Goal: Use online tool/utility: Utilize a website feature to perform a specific function

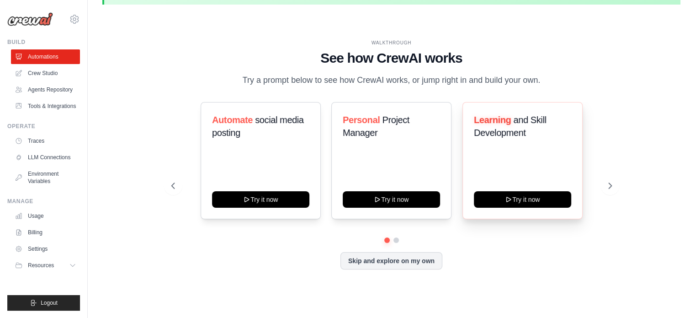
scroll to position [32, 0]
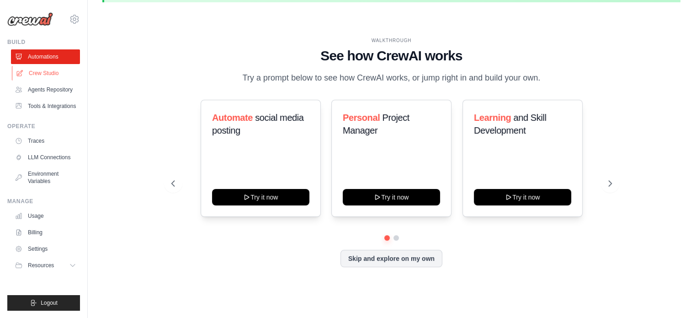
click at [51, 74] on link "Crew Studio" at bounding box center [46, 73] width 69 height 15
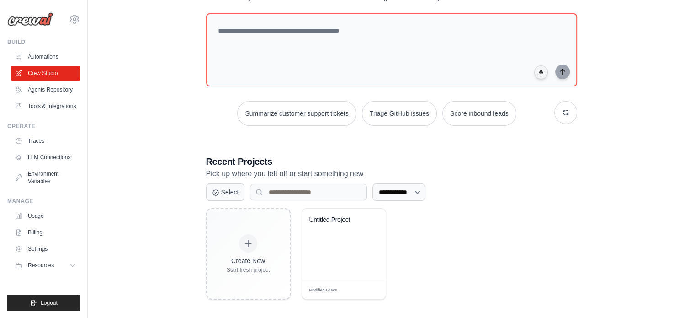
scroll to position [82, 0]
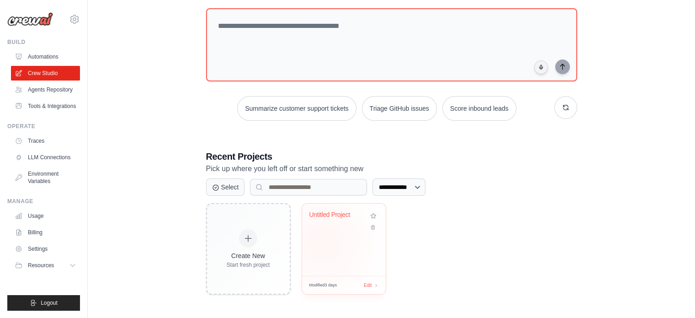
click at [323, 241] on div "Untitled Project" at bounding box center [344, 239] width 84 height 72
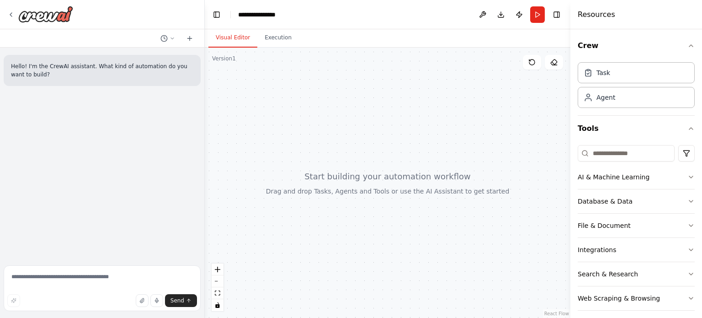
click at [443, 177] on div at bounding box center [388, 183] width 366 height 270
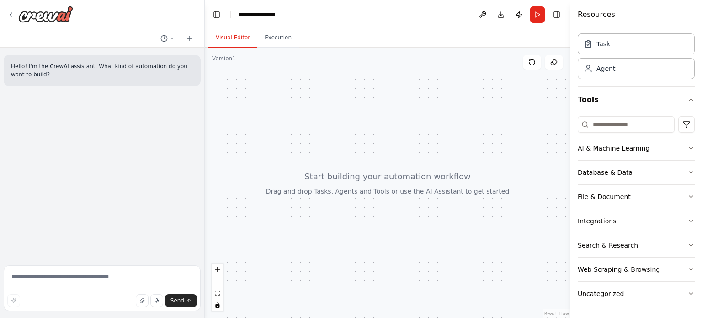
scroll to position [30, 0]
click at [617, 152] on button "AI & Machine Learning" at bounding box center [636, 147] width 117 height 24
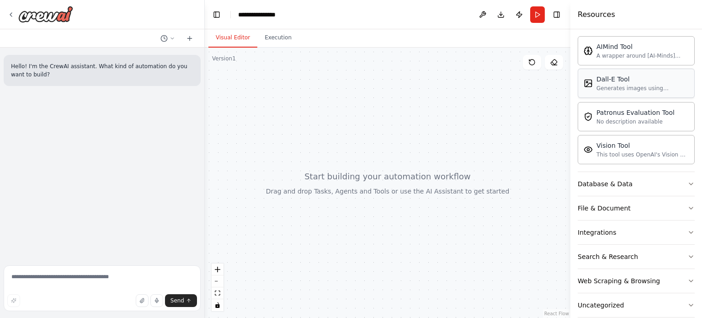
scroll to position [167, 0]
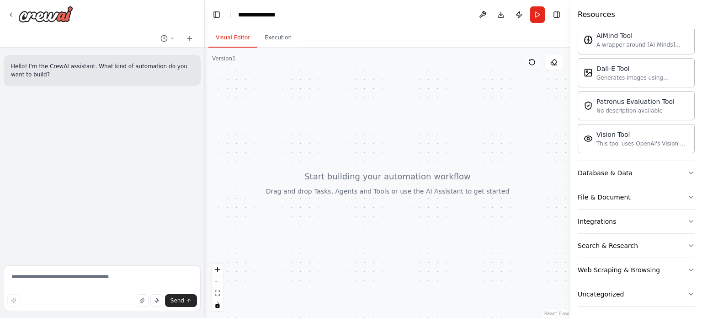
click at [534, 64] on icon at bounding box center [531, 62] width 7 height 7
drag, startPoint x: 558, startPoint y: 60, endPoint x: 548, endPoint y: 73, distance: 16.3
click at [553, 69] on button at bounding box center [554, 62] width 18 height 15
click at [620, 171] on div "Database & Data" at bounding box center [605, 171] width 55 height 9
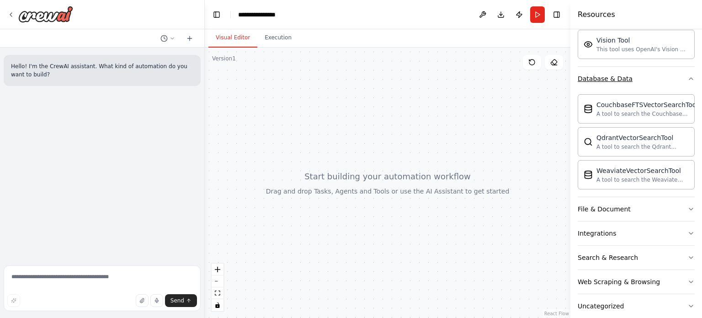
scroll to position [274, 0]
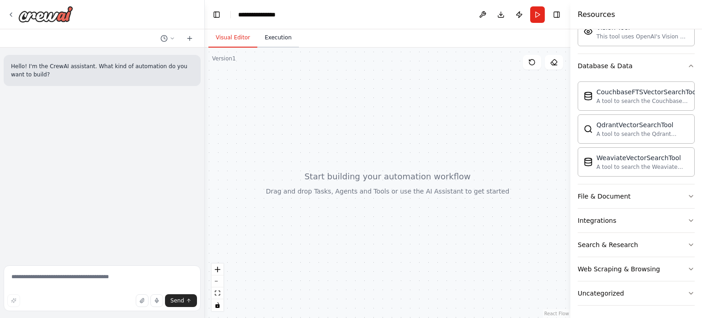
click at [271, 29] on button "Execution" at bounding box center [278, 37] width 42 height 19
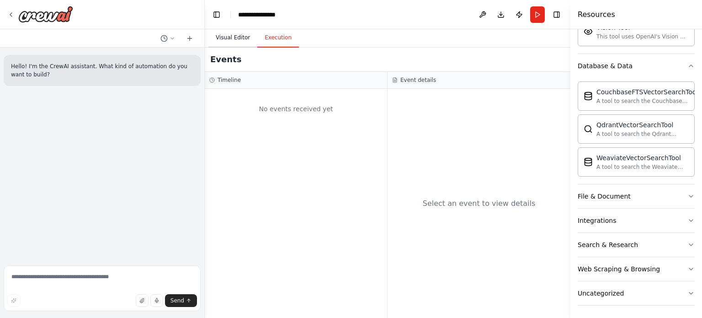
click at [237, 37] on button "Visual Editor" at bounding box center [232, 37] width 49 height 19
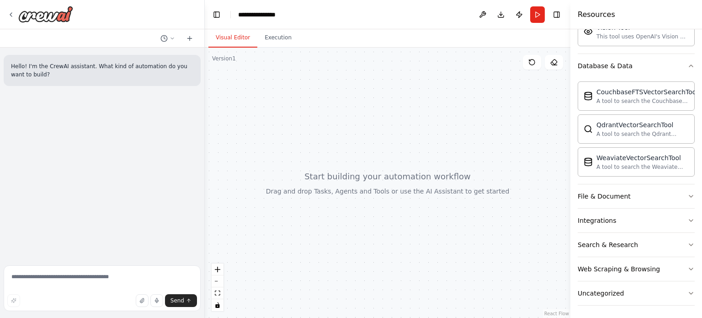
click at [424, 166] on div at bounding box center [388, 183] width 366 height 270
click at [219, 273] on button "zoom in" at bounding box center [218, 269] width 12 height 12
click at [219, 281] on icon "zoom out" at bounding box center [217, 281] width 5 height 1
click at [658, 95] on div "CouchbaseFTSVectorSearchTool A tool to search the Couchbase database for releva…" at bounding box center [646, 95] width 101 height 17
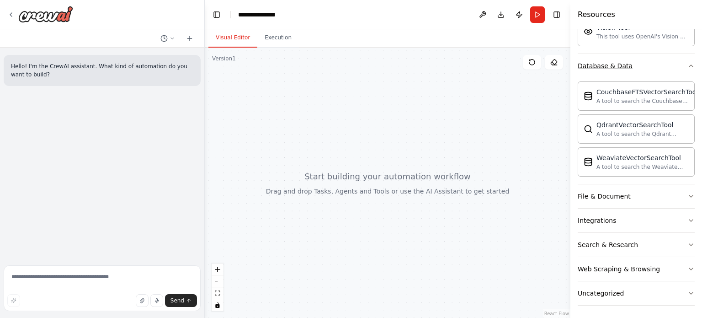
click at [603, 61] on div "Database & Data" at bounding box center [605, 65] width 55 height 9
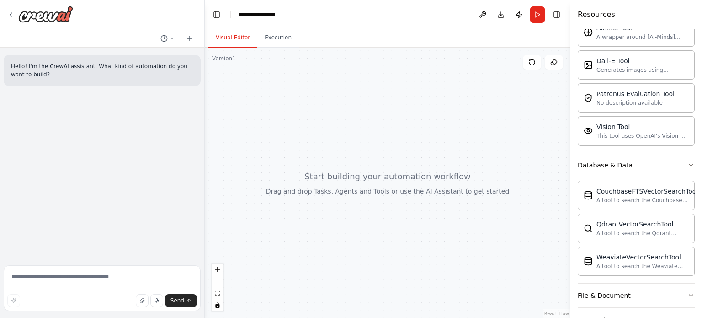
scroll to position [168, 0]
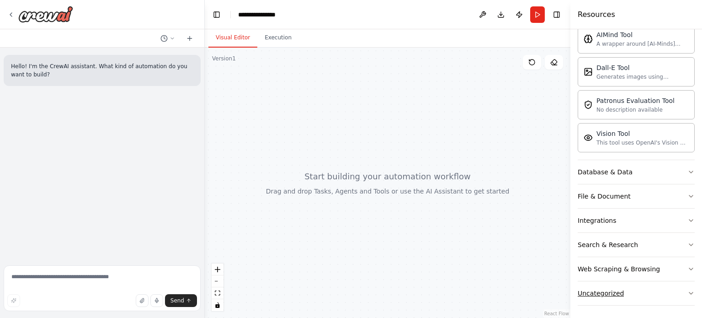
click at [615, 288] on div "Uncategorized" at bounding box center [601, 292] width 46 height 9
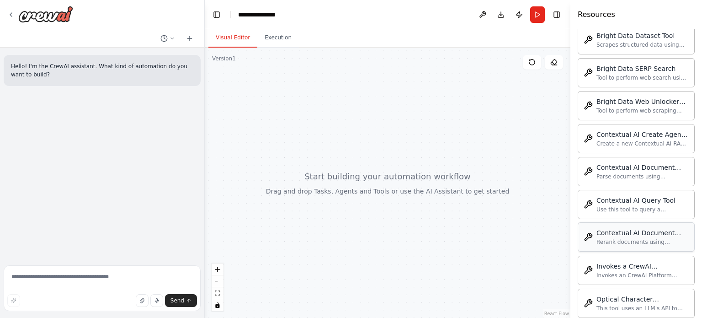
scroll to position [488, 0]
